Goal: Task Accomplishment & Management: Manage account settings

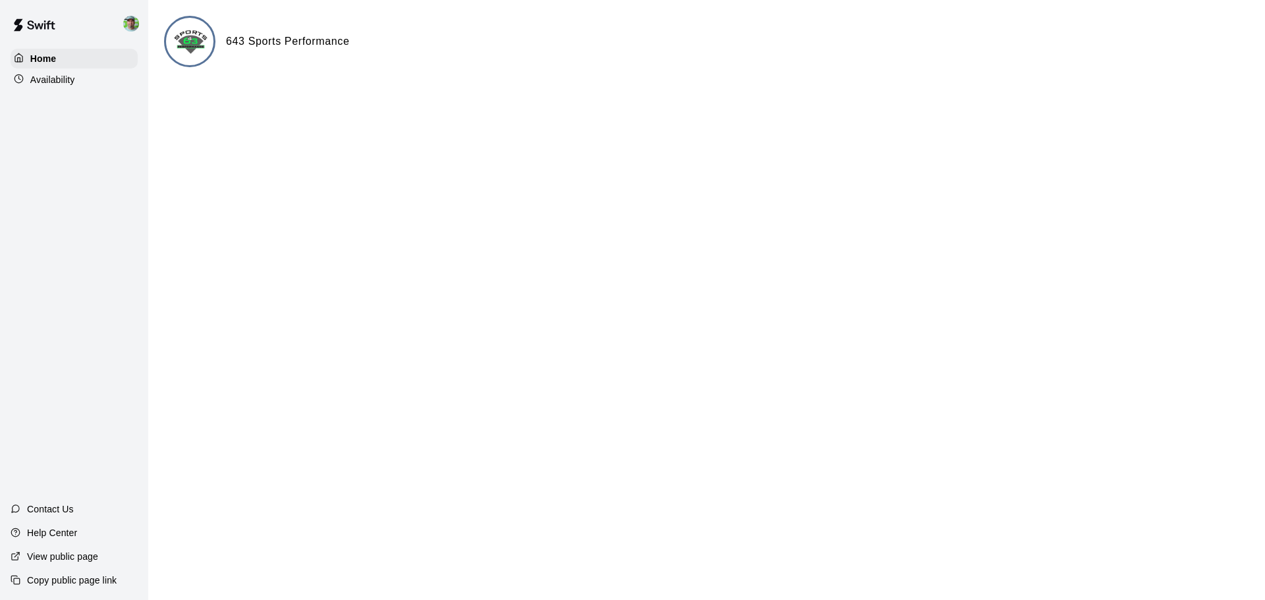
click at [51, 83] on p "Availability" at bounding box center [52, 79] width 45 height 13
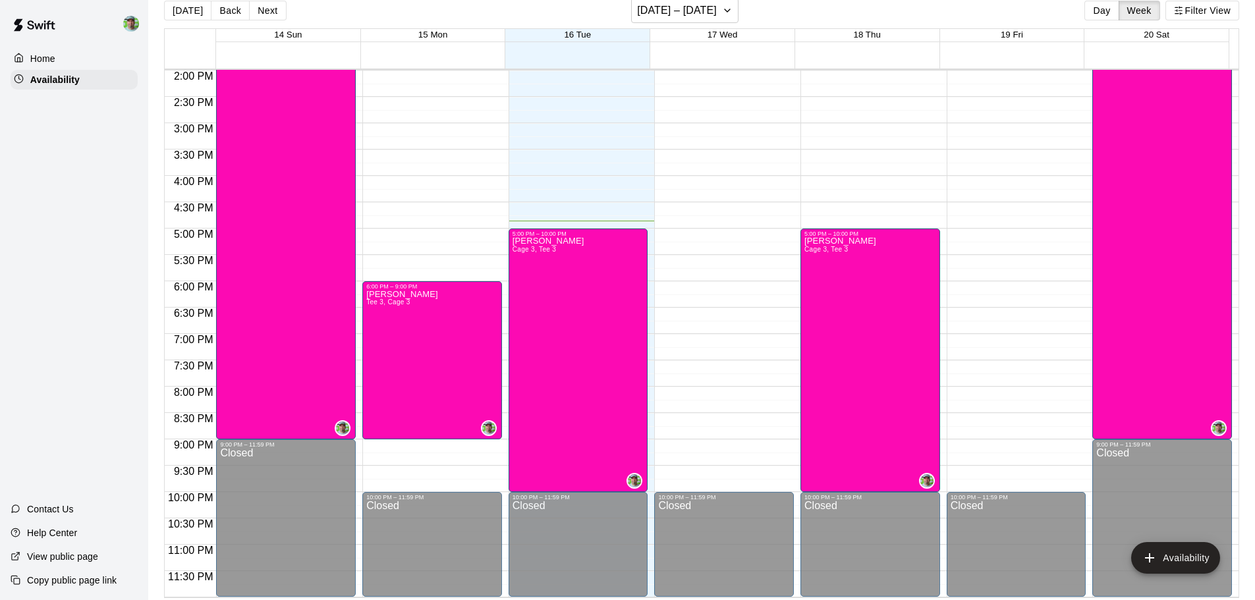
scroll to position [21, 0]
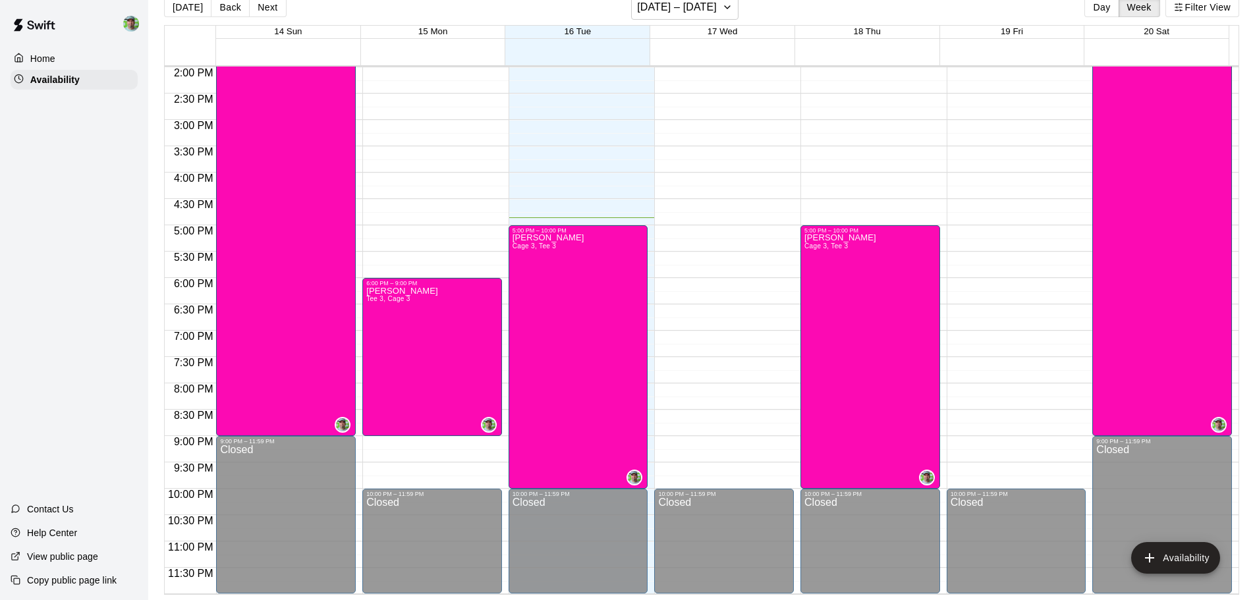
click at [52, 63] on p "Home" at bounding box center [42, 58] width 25 height 13
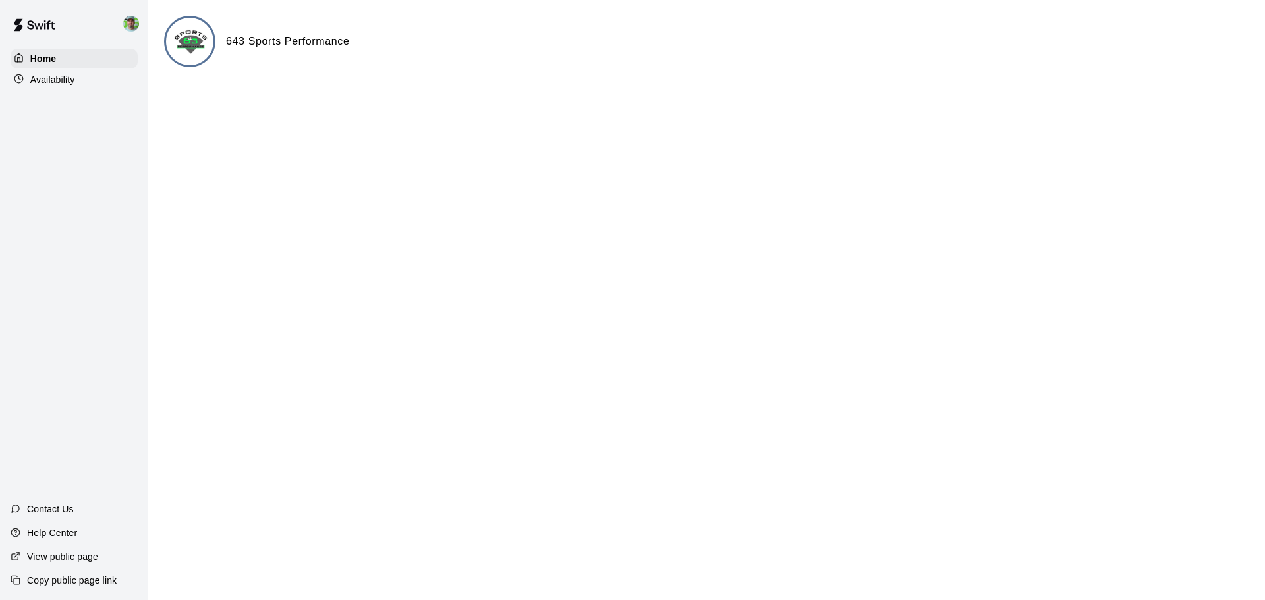
click at [74, 559] on p "View public page" at bounding box center [62, 556] width 71 height 13
click at [45, 62] on p "Home" at bounding box center [43, 58] width 26 height 13
click at [131, 21] on img at bounding box center [131, 24] width 16 height 16
